Goal: Task Accomplishment & Management: Complete application form

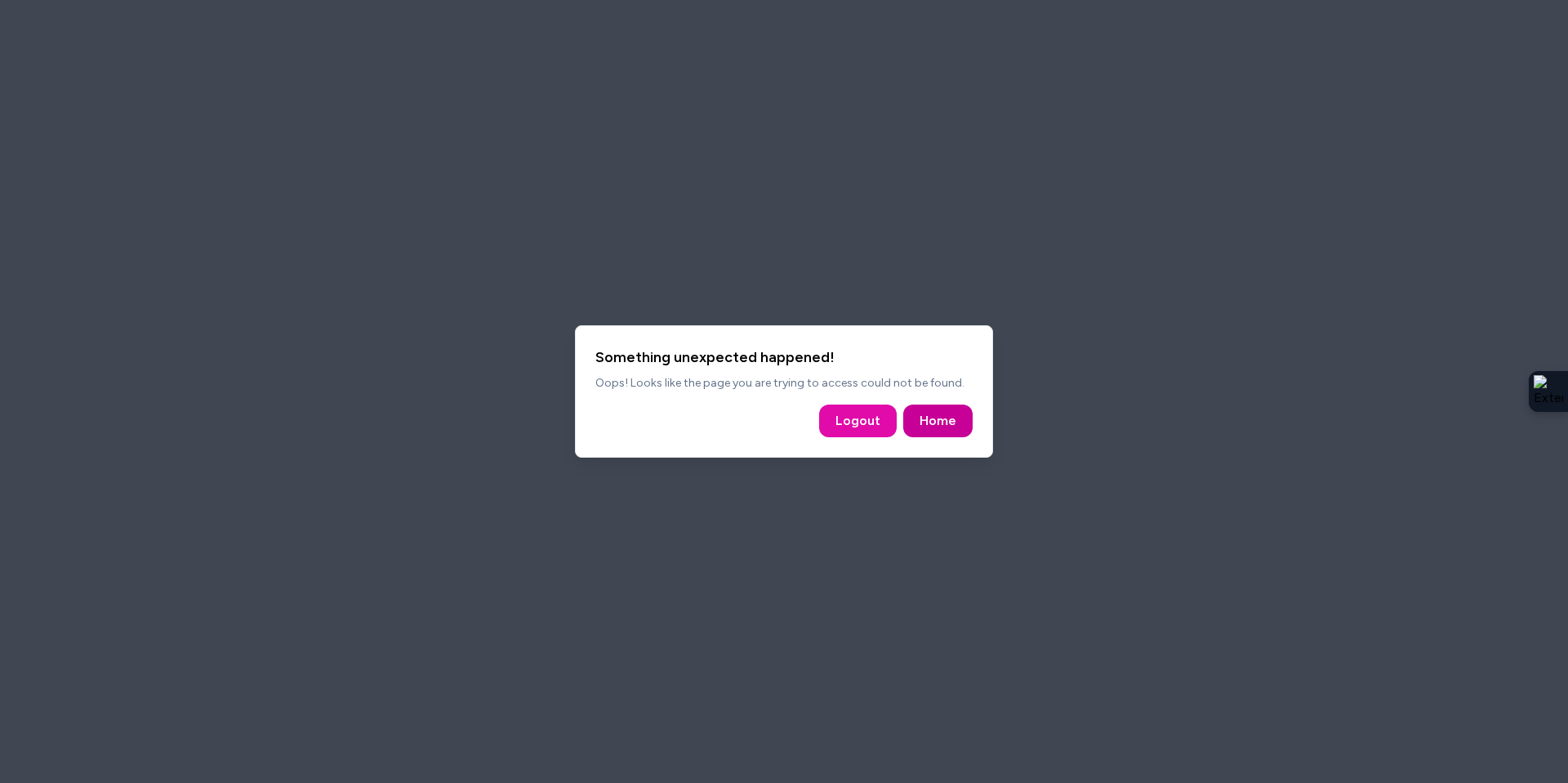
click at [951, 421] on link "Home" at bounding box center [938, 420] width 37 height 19
click at [954, 421] on link "Home" at bounding box center [938, 420] width 37 height 19
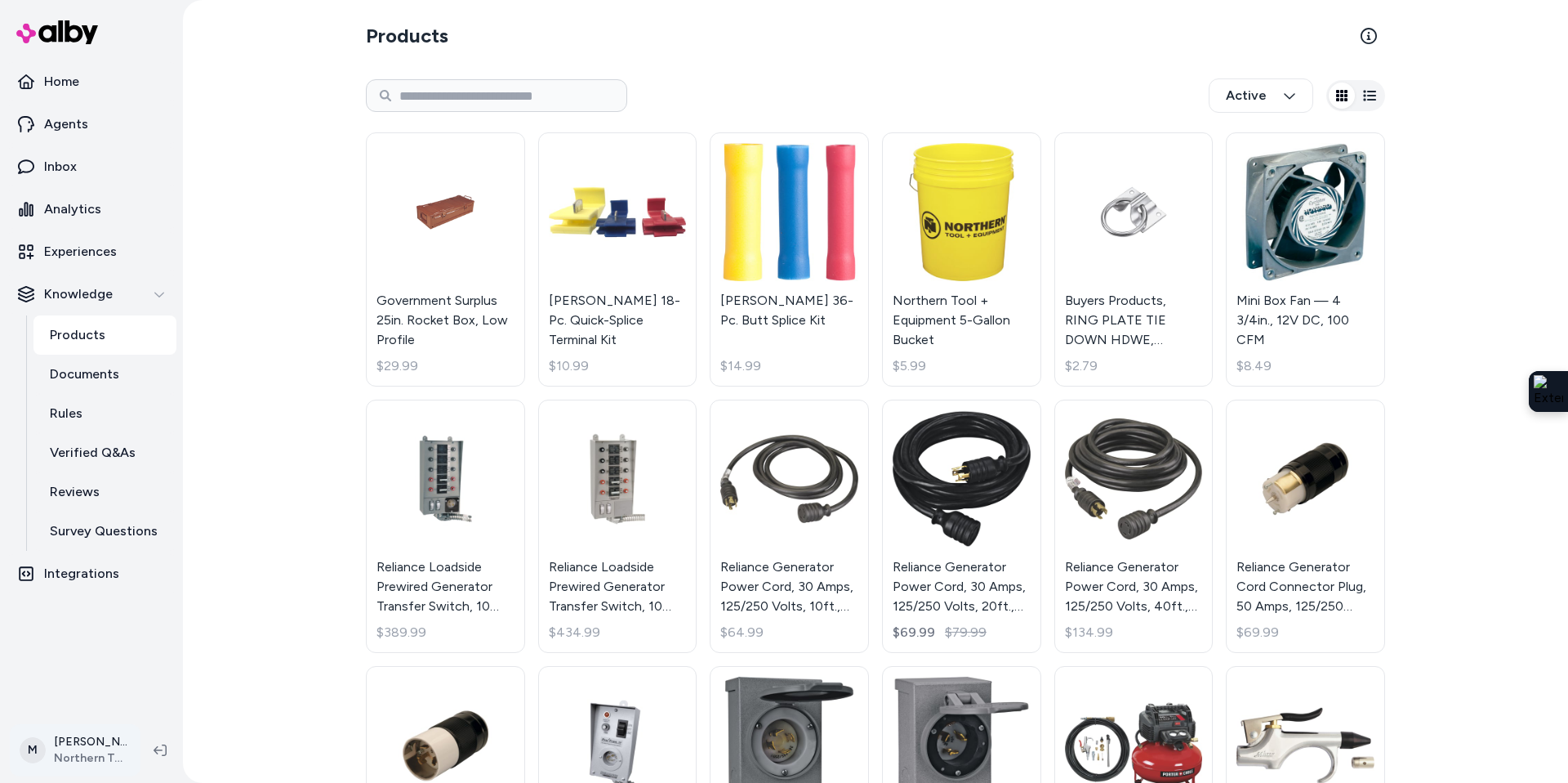
click at [89, 748] on html "Home Agents Inbox Analytics Experiences Knowledge Products Documents Rules Veri…" at bounding box center [784, 391] width 1568 height 783
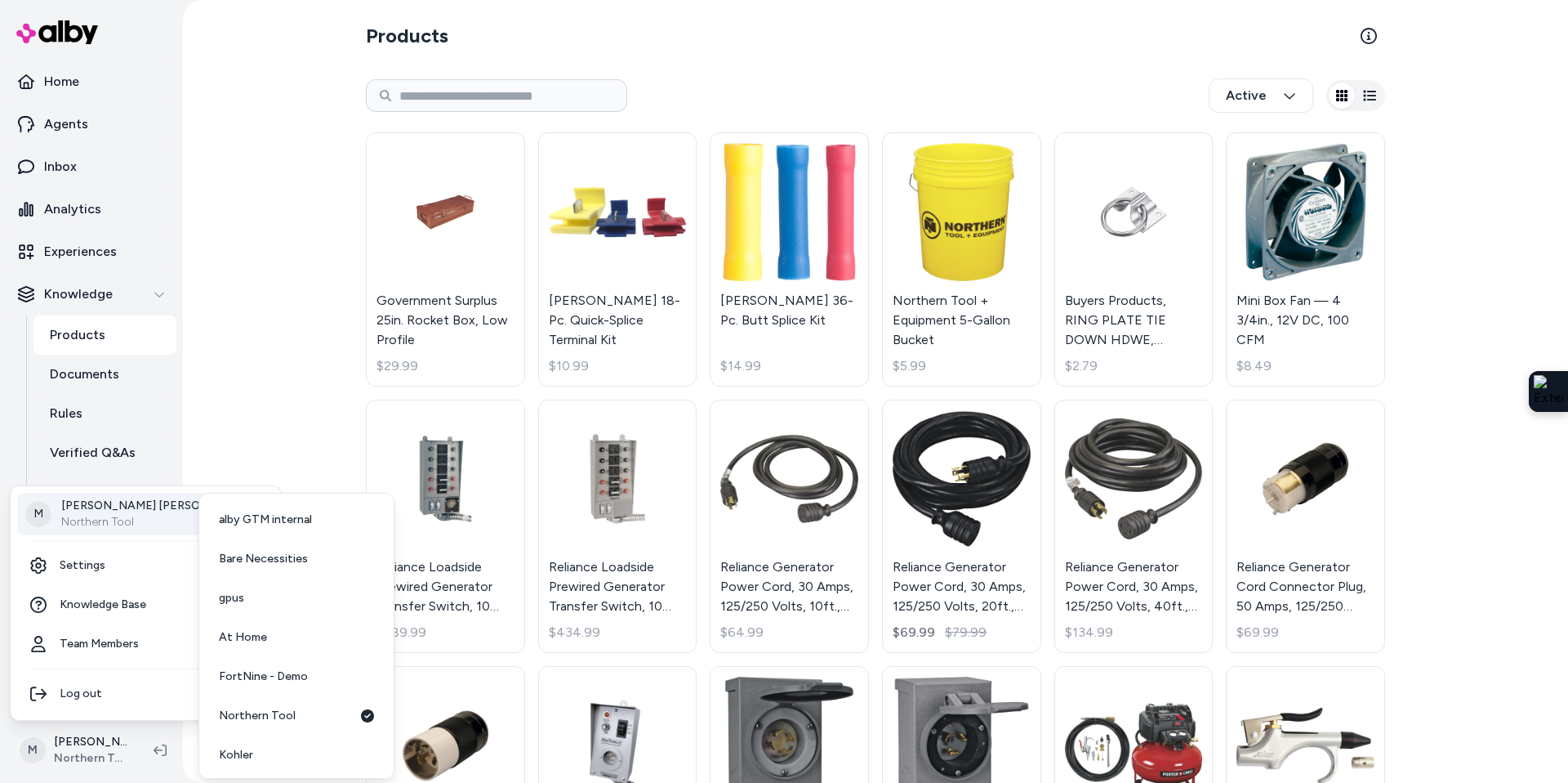
click at [106, 507] on p "[PERSON_NAME]" at bounding box center [157, 506] width 192 height 16
click at [267, 639] on span "[PERSON_NAME]" at bounding box center [267, 642] width 95 height 16
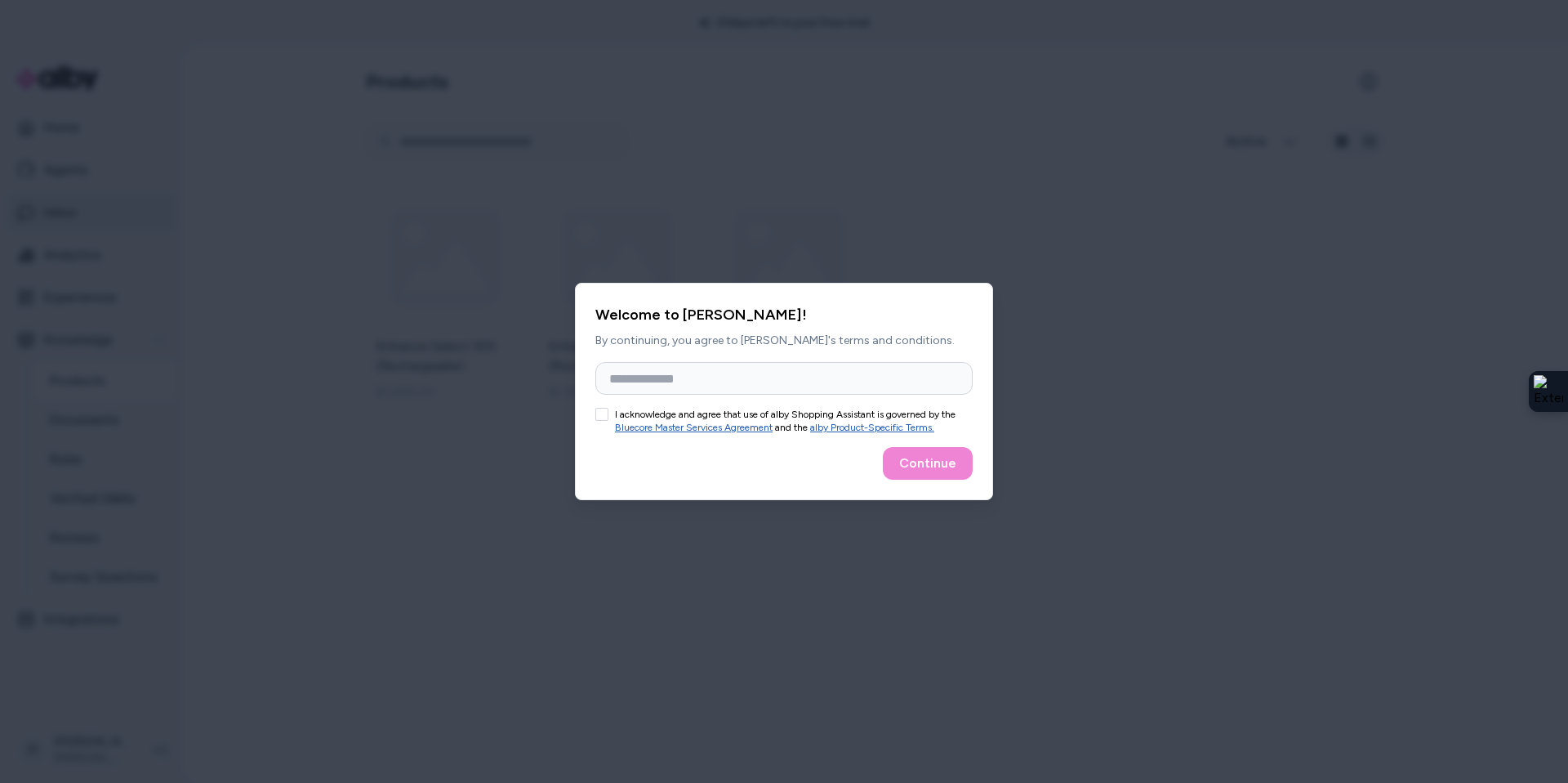
click at [60, 217] on body "21 days left in your free trial Home Agents Inbox Analytics Experiences Knowled…" at bounding box center [784, 391] width 1568 height 783
click at [637, 368] on input "Full Name" at bounding box center [784, 378] width 377 height 33
type input "**********"
click at [602, 420] on button "I acknowledge and agree that use of alby Shopping Assistant is governed by the …" at bounding box center [602, 414] width 13 height 13
click at [956, 462] on button "Continue" at bounding box center [928, 463] width 89 height 33
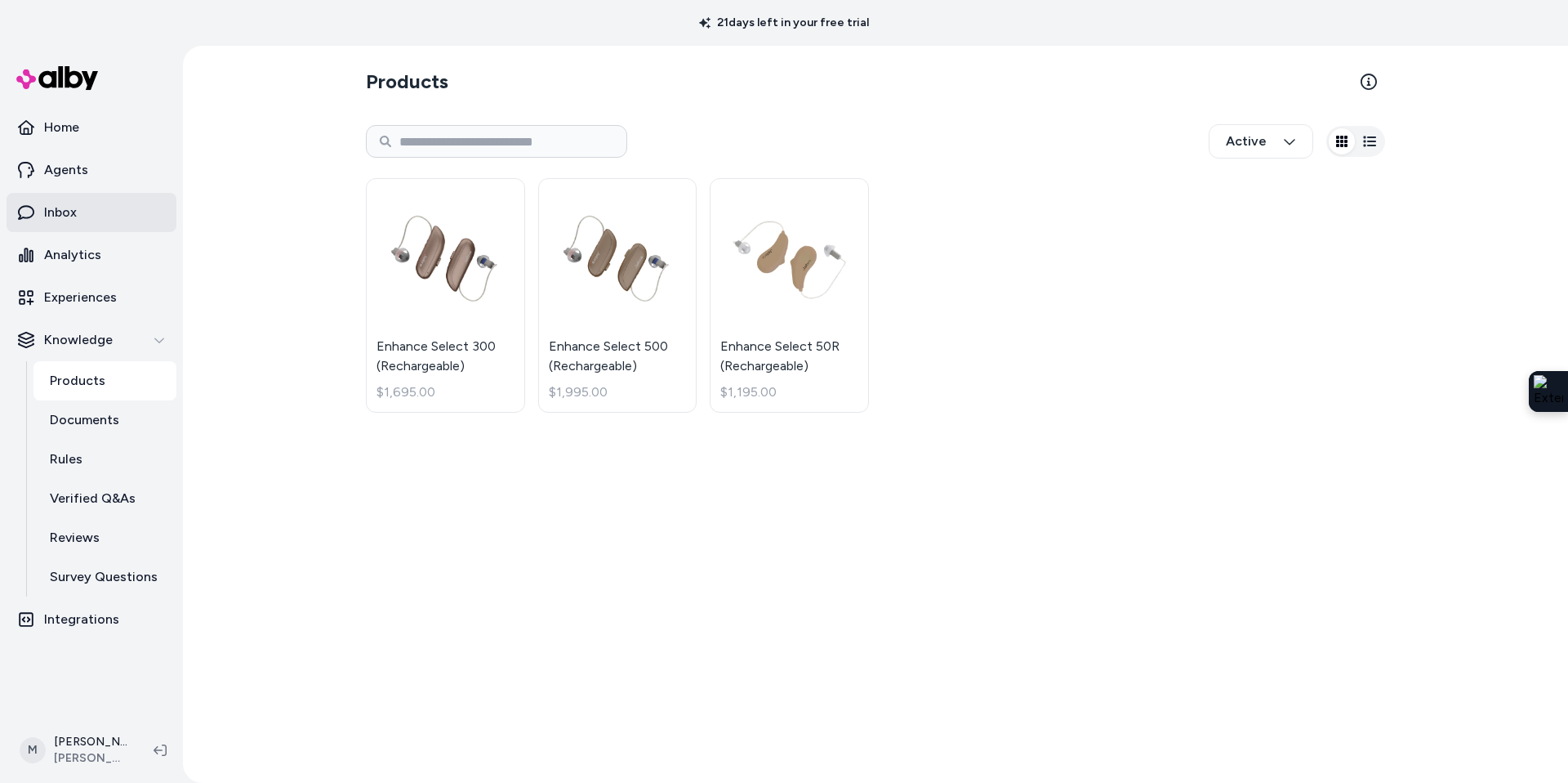
click at [71, 221] on p "Inbox" at bounding box center [60, 212] width 33 height 19
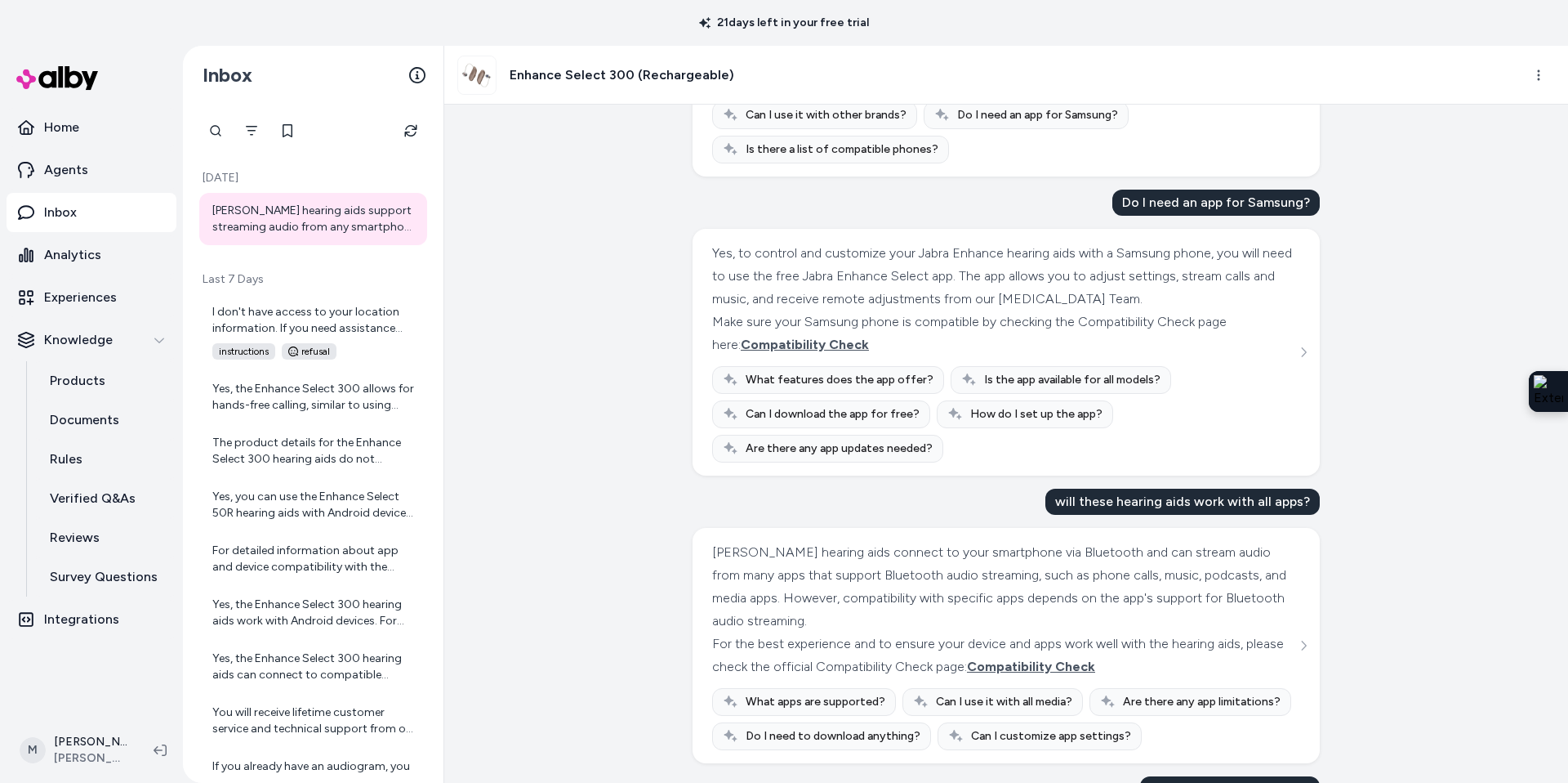
scroll to position [970, 0]
click at [846, 349] on span "Compatibility Check" at bounding box center [805, 344] width 128 height 16
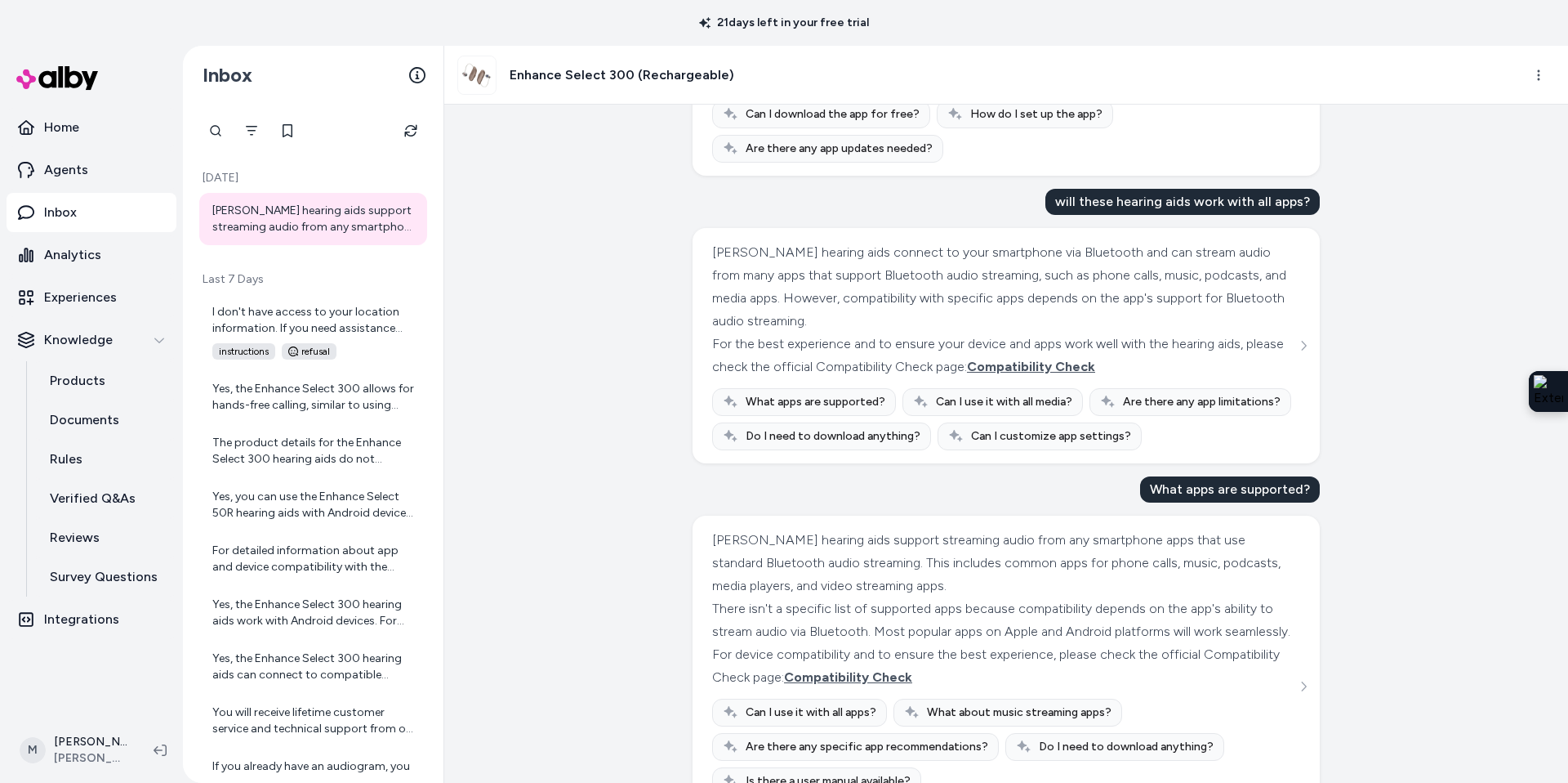
scroll to position [1268, 0]
